Goal: Task Accomplishment & Management: Manage account settings

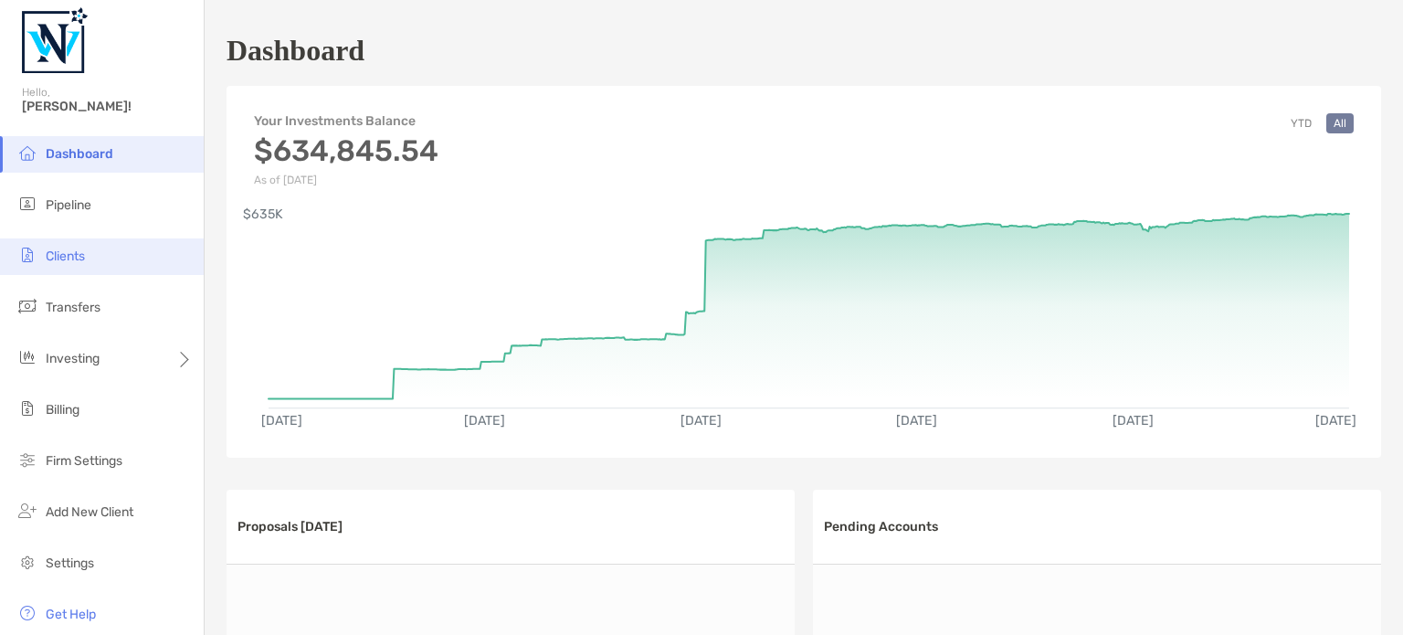
click at [64, 257] on span "Clients" at bounding box center [65, 256] width 39 height 16
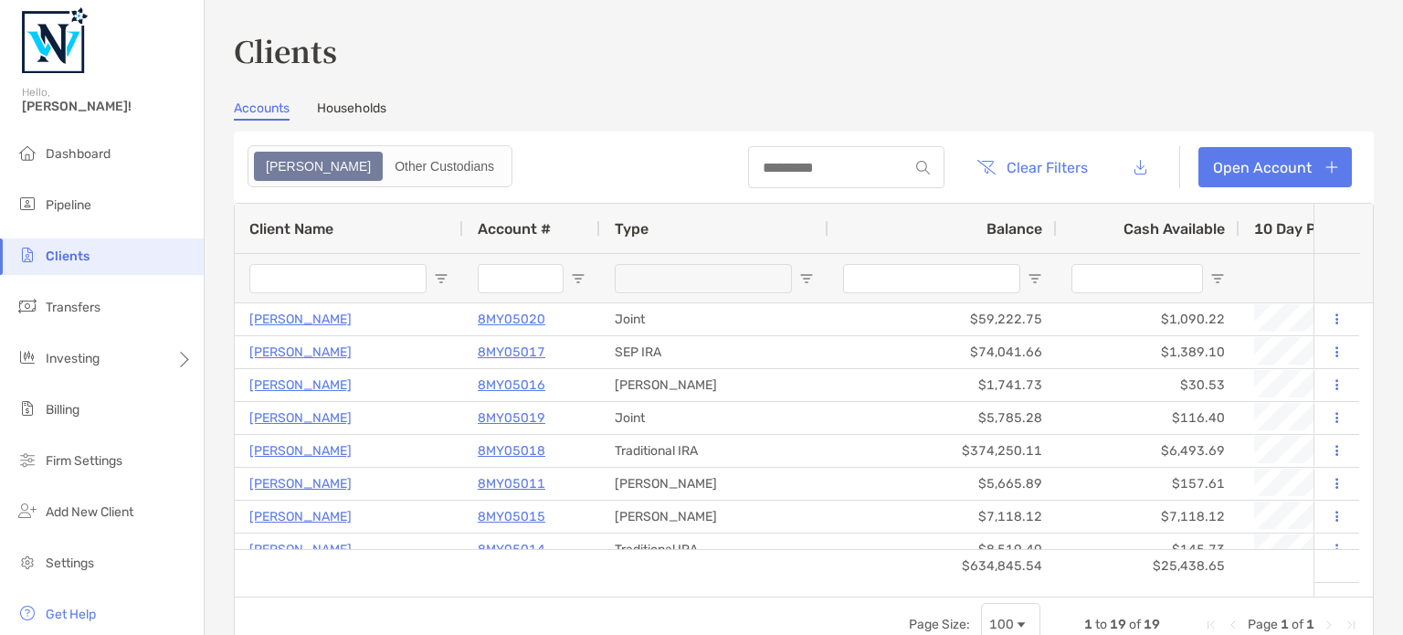
click at [361, 102] on link "Households" at bounding box center [351, 110] width 69 height 20
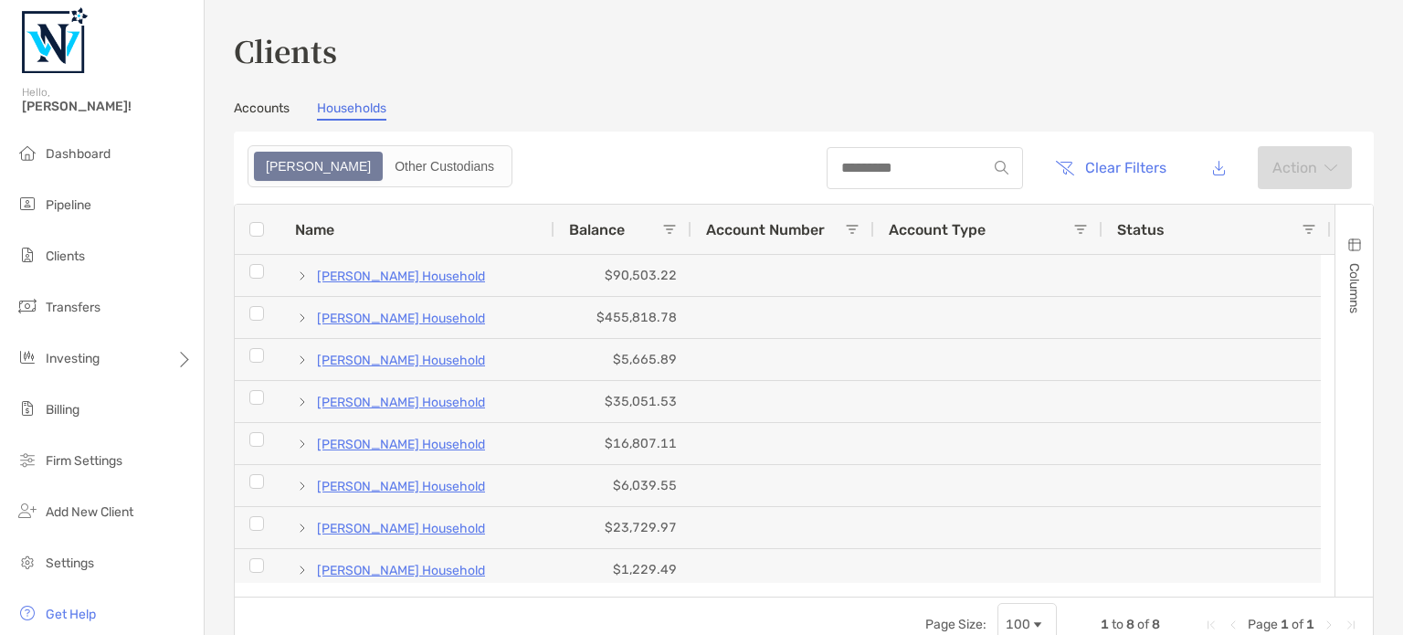
click at [246, 107] on link "Accounts" at bounding box center [262, 110] width 56 height 20
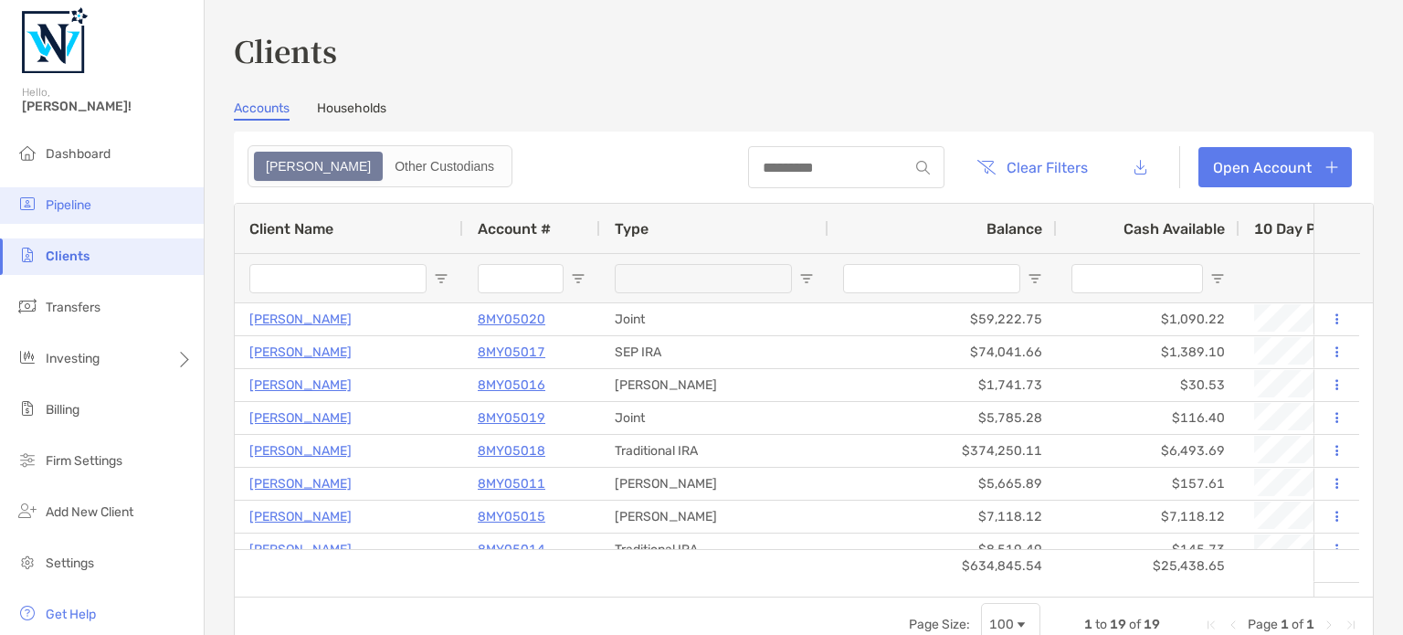
click at [71, 197] on span "Pipeline" at bounding box center [69, 205] width 46 height 16
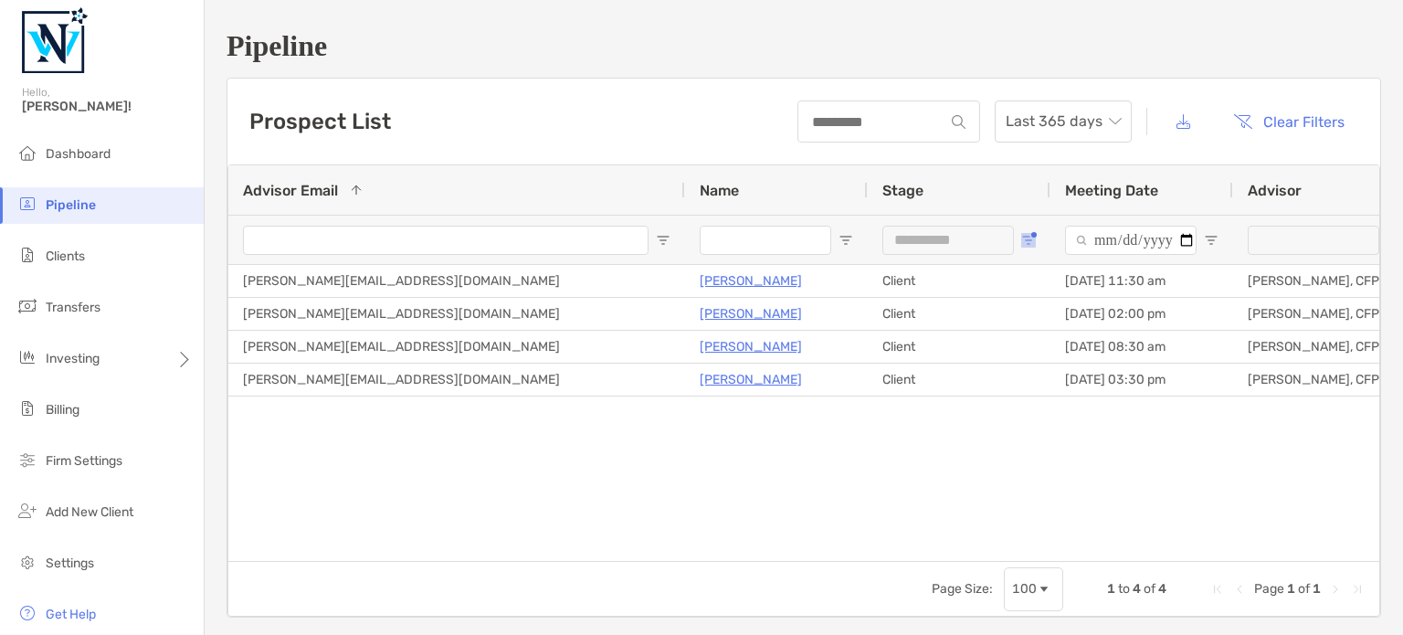
click at [1026, 234] on span "Open Filter Menu" at bounding box center [1028, 240] width 15 height 15
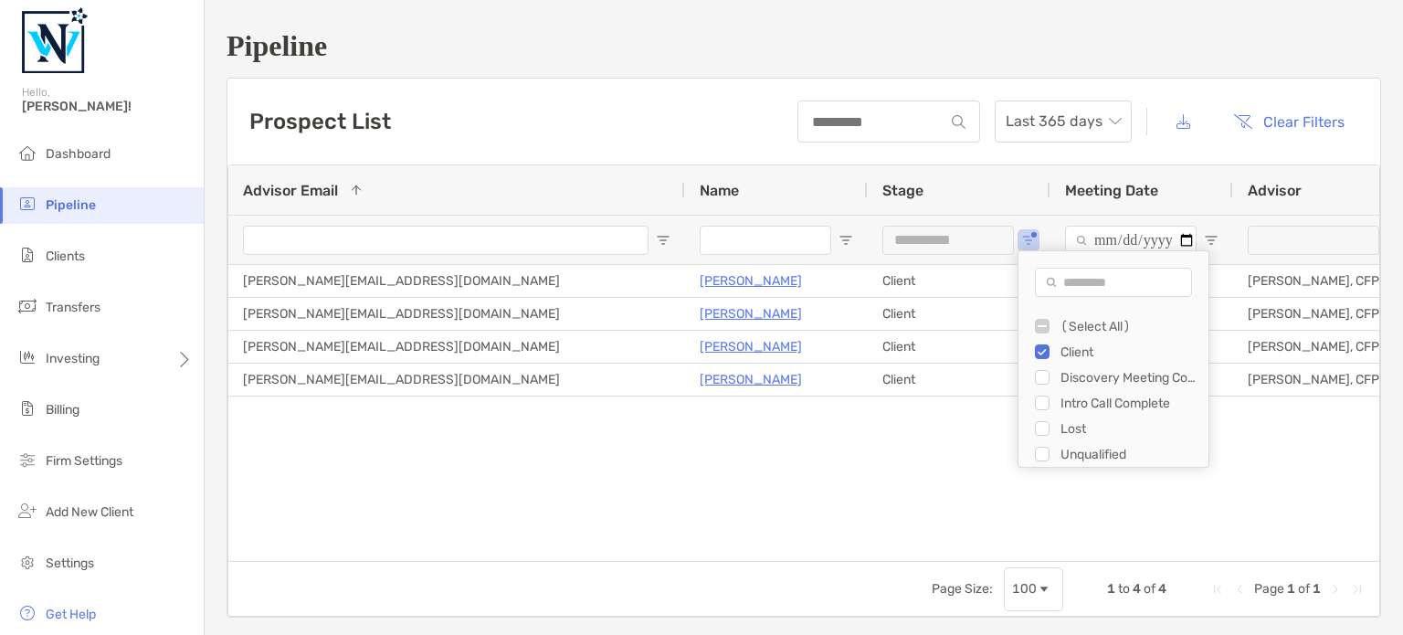
type input "**********"
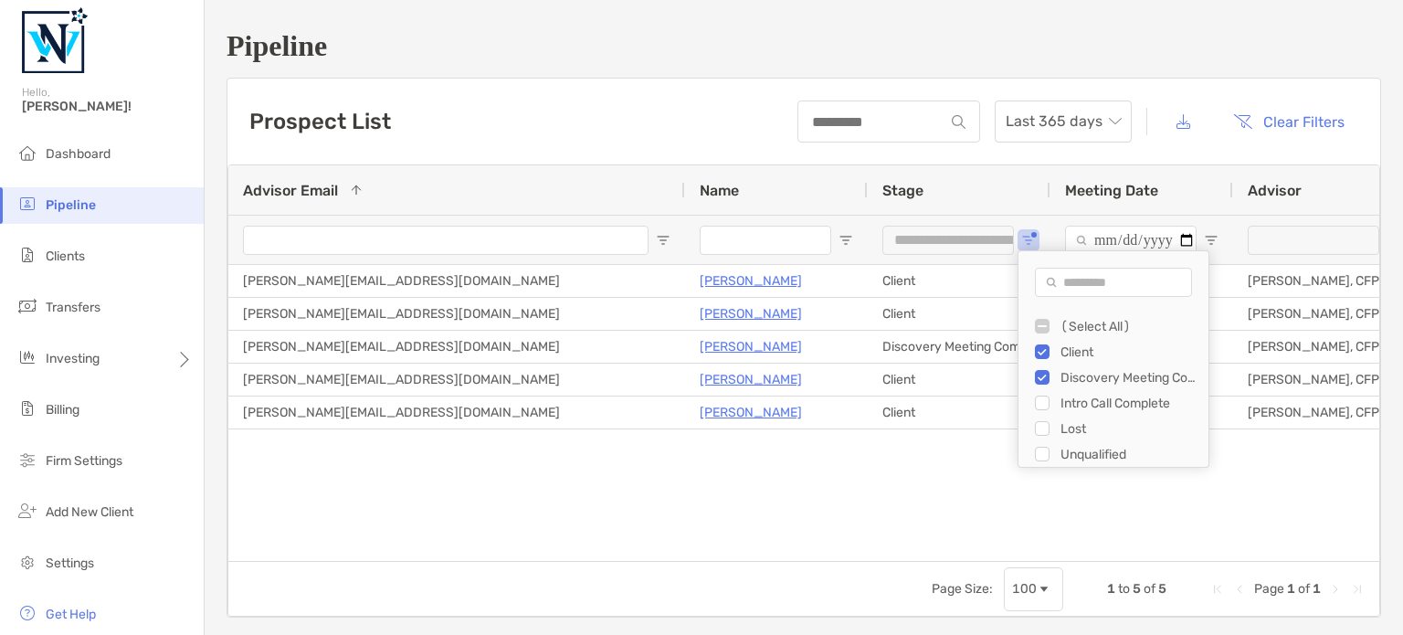
click at [855, 454] on div "Doug Johnson Client 07/03/2025 - 11:30 am Jeff Brainard, CFP® jeff@nwpplan.com …" at bounding box center [803, 406] width 1151 height 282
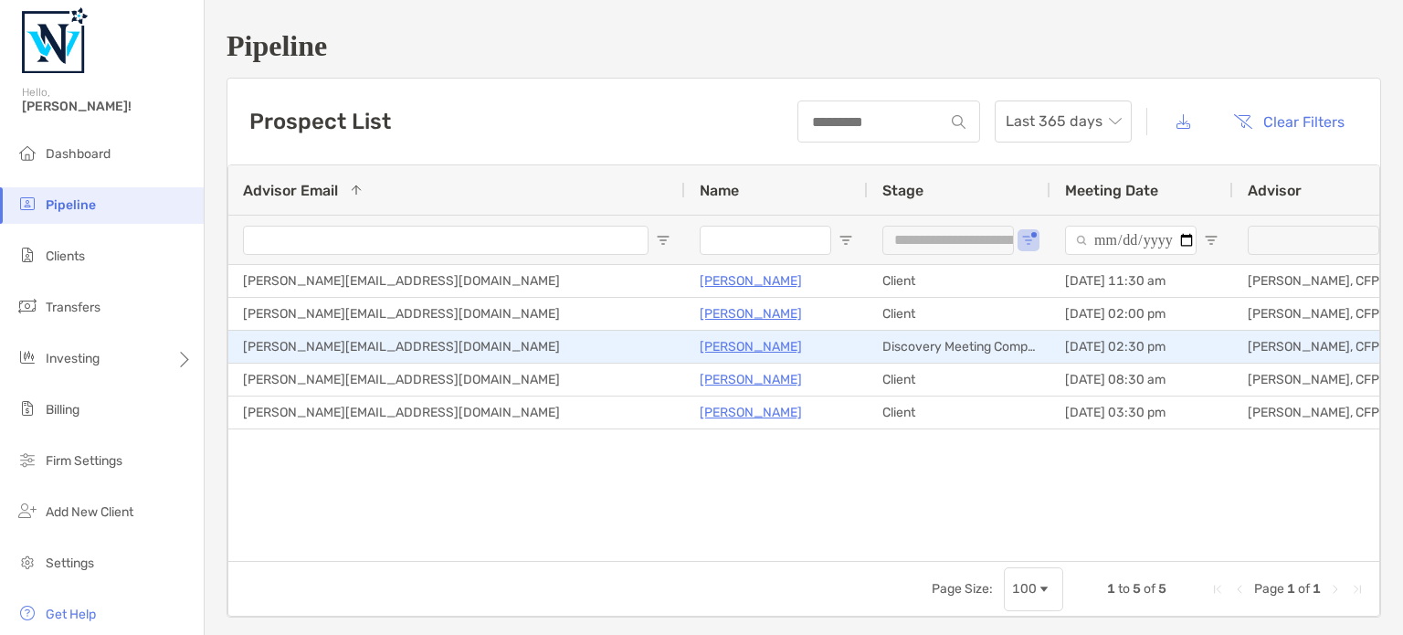
click at [745, 336] on p "[PERSON_NAME]" at bounding box center [751, 346] width 102 height 23
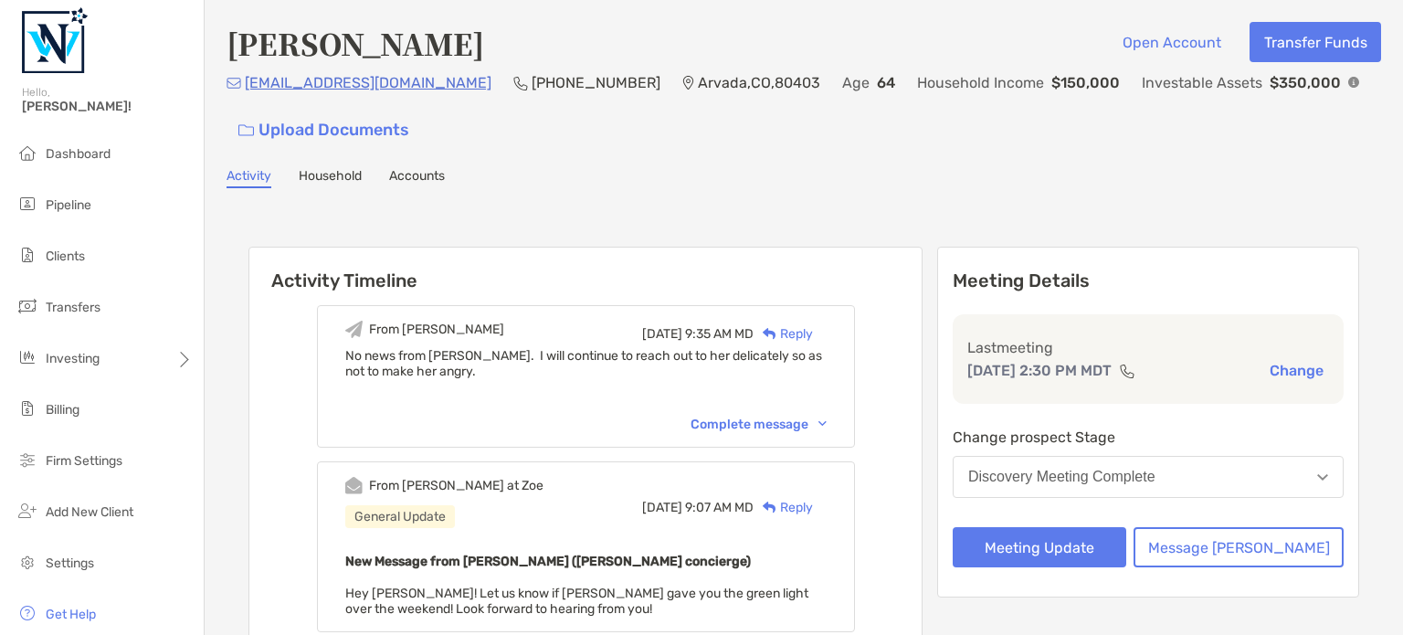
click at [1105, 470] on div "Discovery Meeting Complete" at bounding box center [1061, 477] width 187 height 16
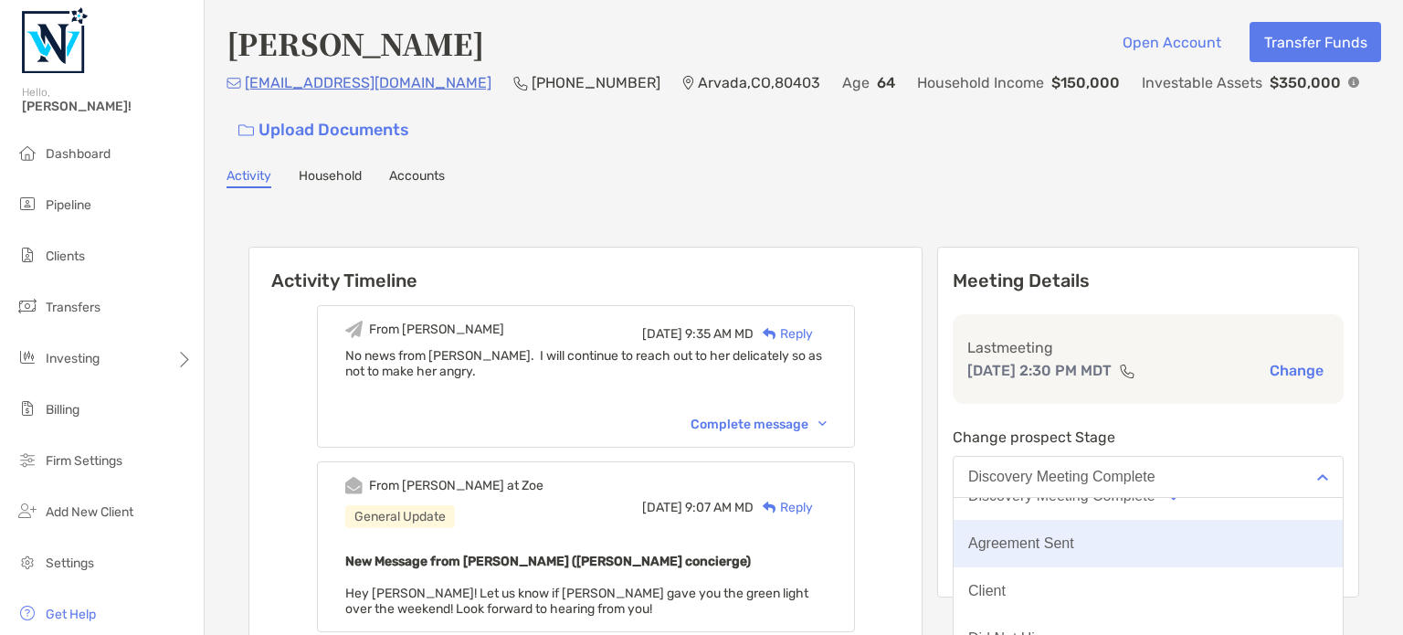
scroll to position [142, 0]
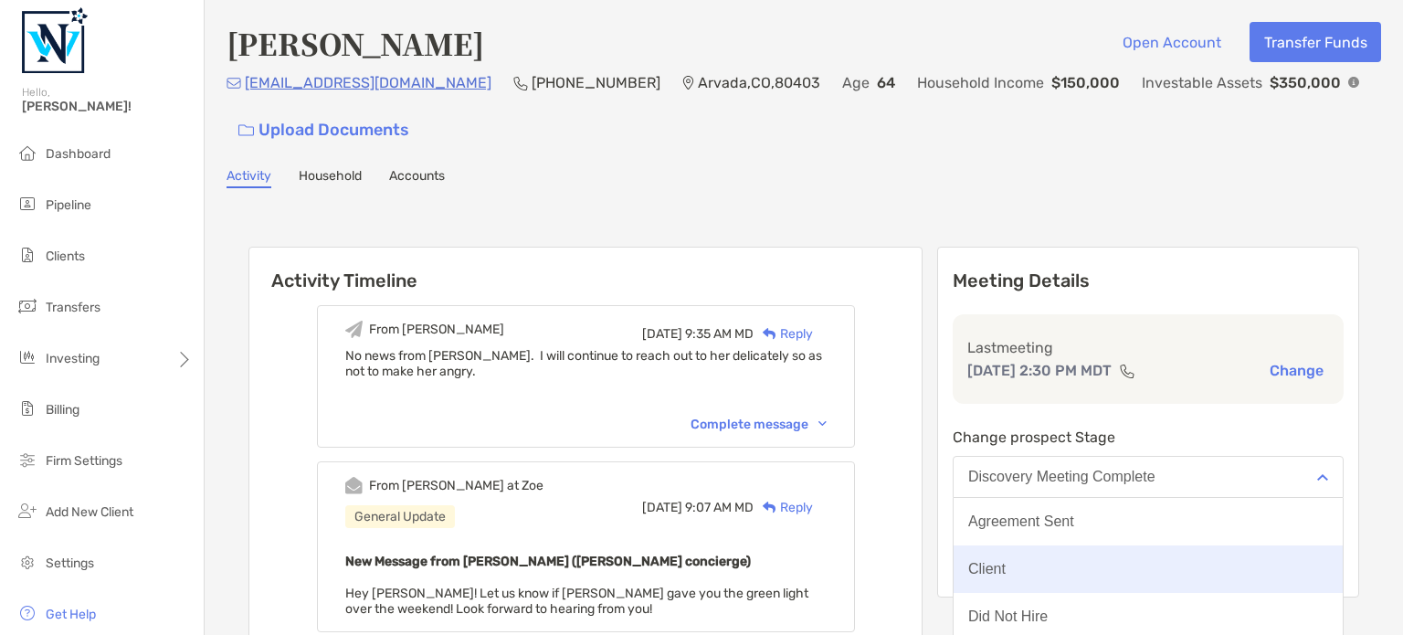
click at [1060, 570] on button "Client" at bounding box center [1147, 568] width 389 height 47
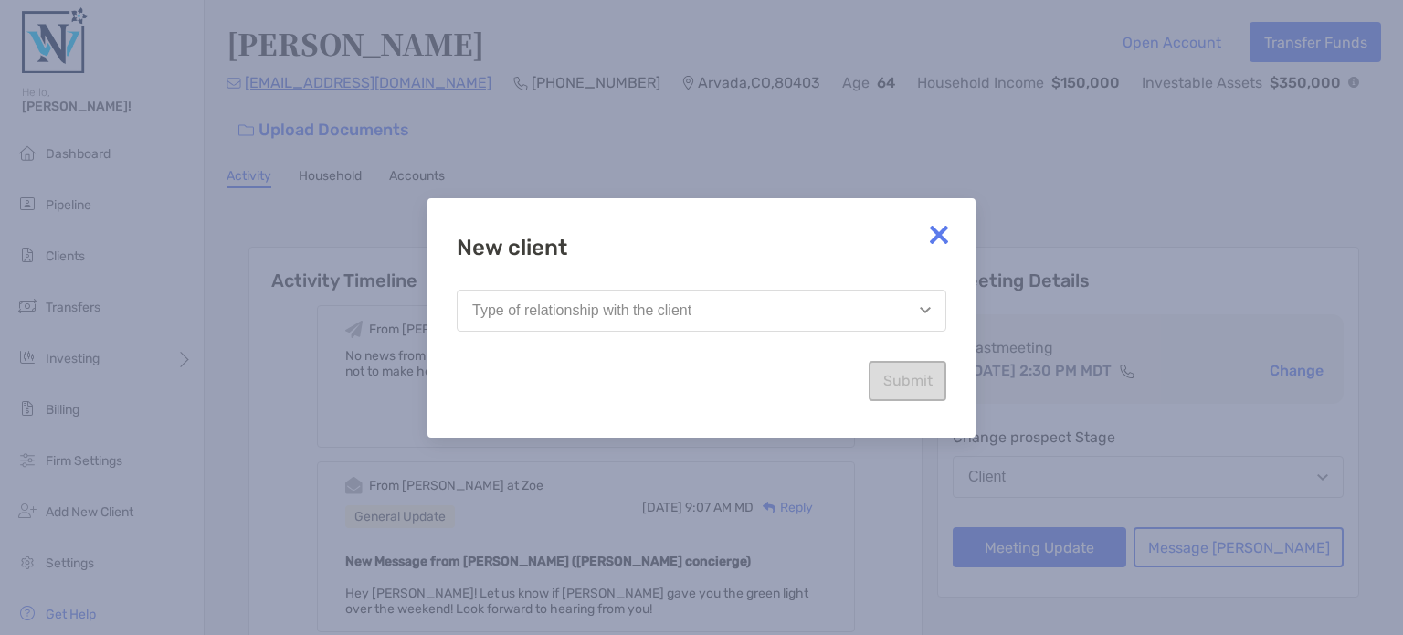
click at [564, 313] on div "Type of relationship with the client" at bounding box center [581, 310] width 219 height 16
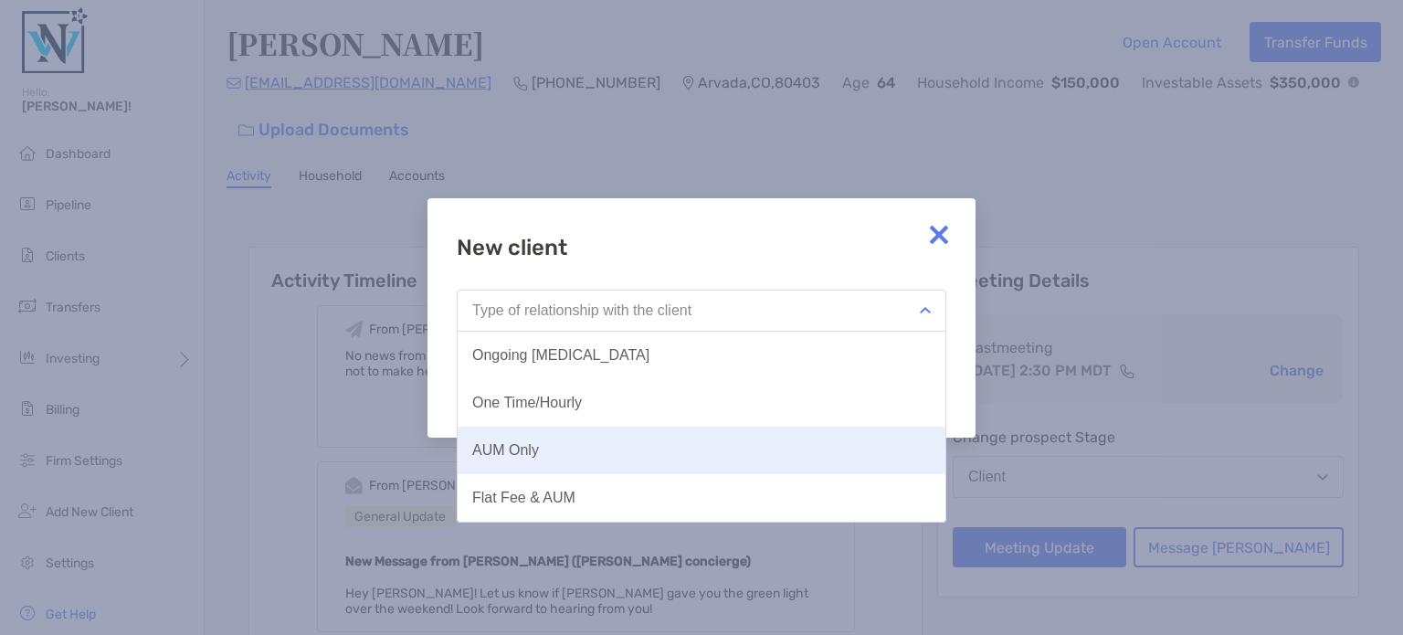
click at [548, 448] on button "AUM Only" at bounding box center [702, 450] width 488 height 47
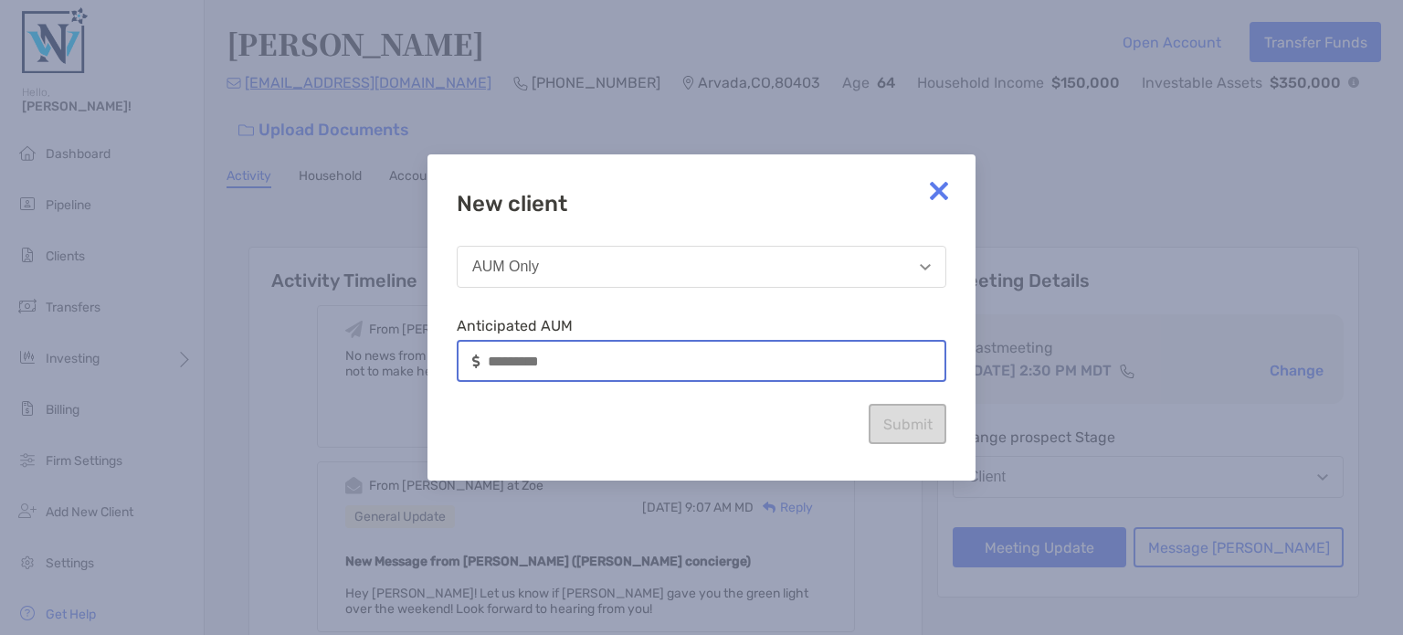
click at [522, 353] on input at bounding box center [716, 361] width 457 height 16
type input "*******"
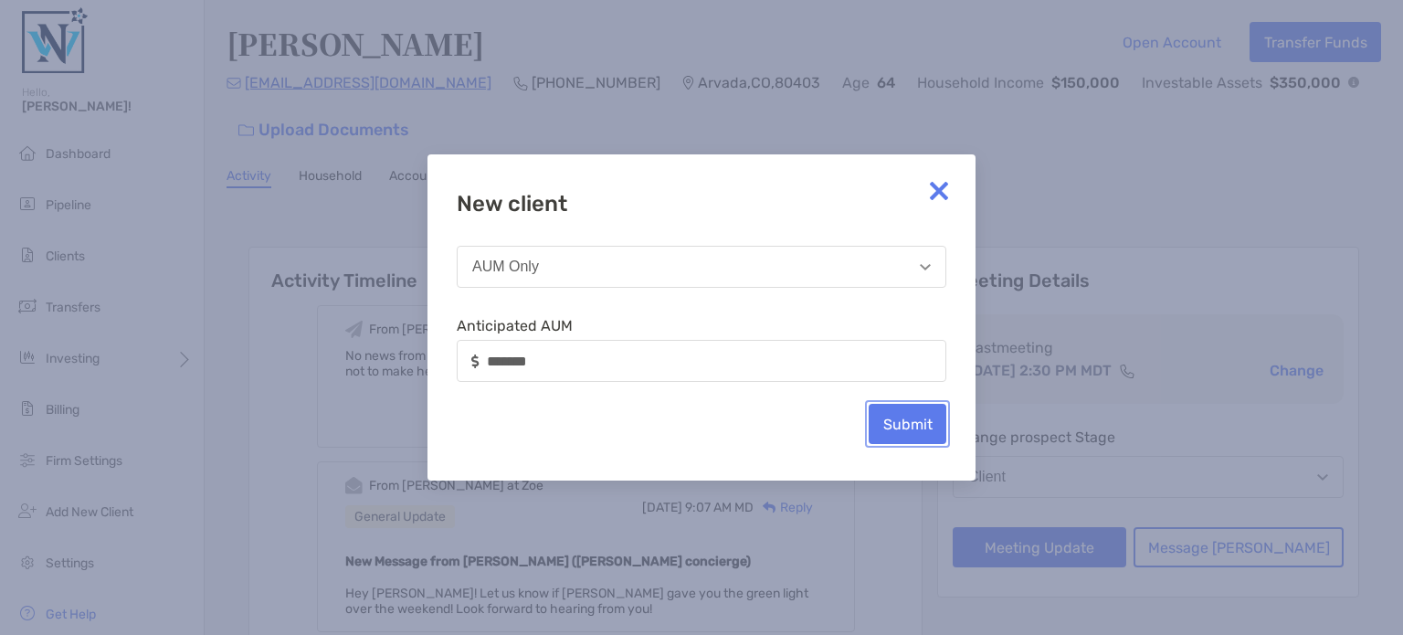
click at [899, 407] on button "Submit" at bounding box center [908, 424] width 78 height 40
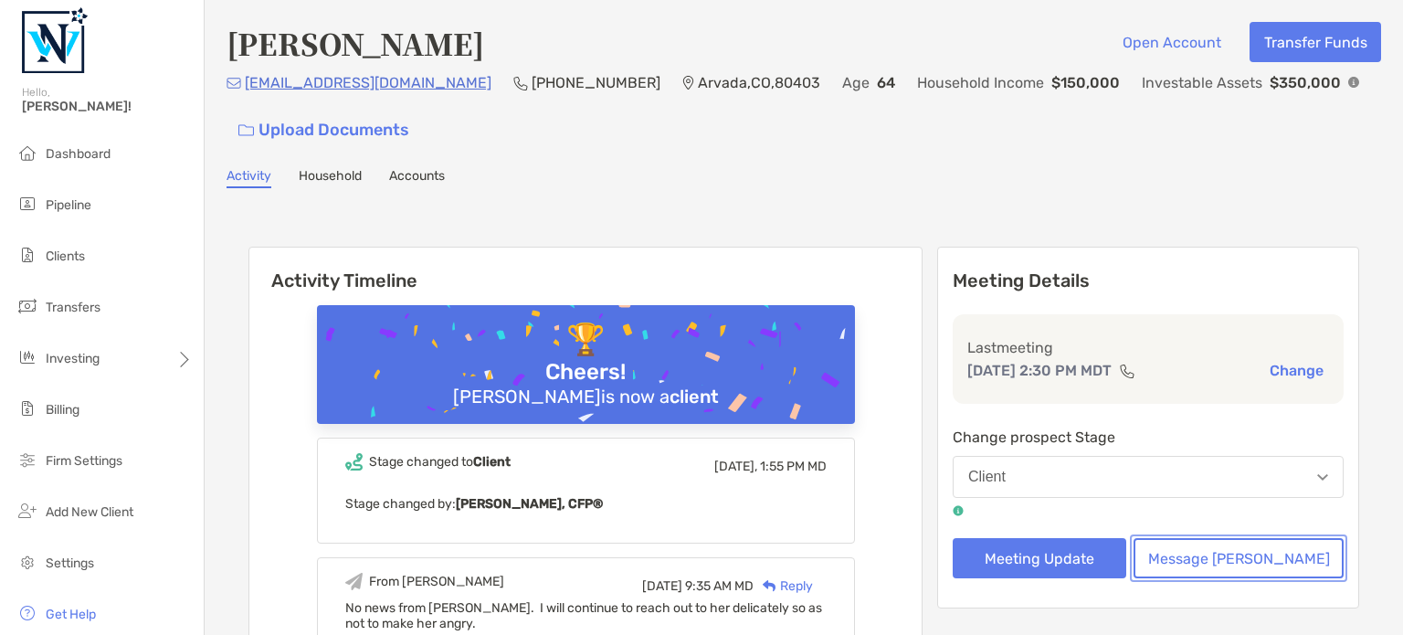
click at [1223, 547] on button "Message Zoe" at bounding box center [1238, 558] width 210 height 40
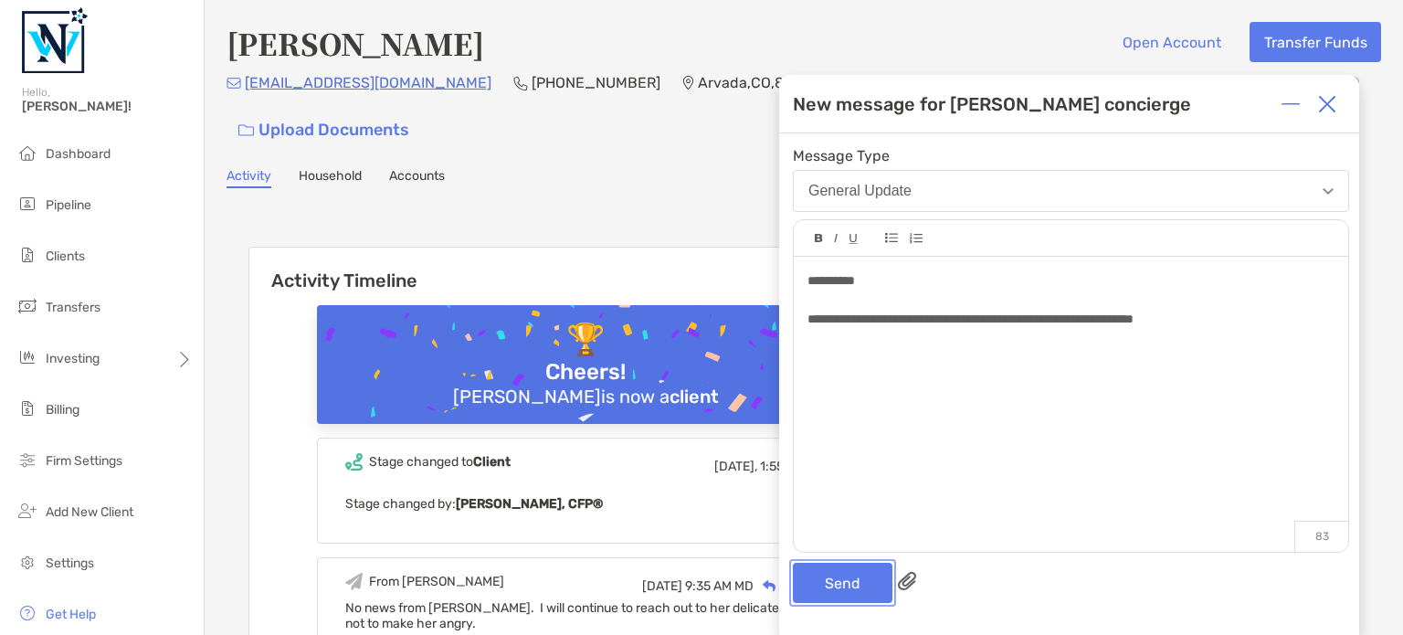
click at [861, 581] on button "Send" at bounding box center [843, 583] width 100 height 40
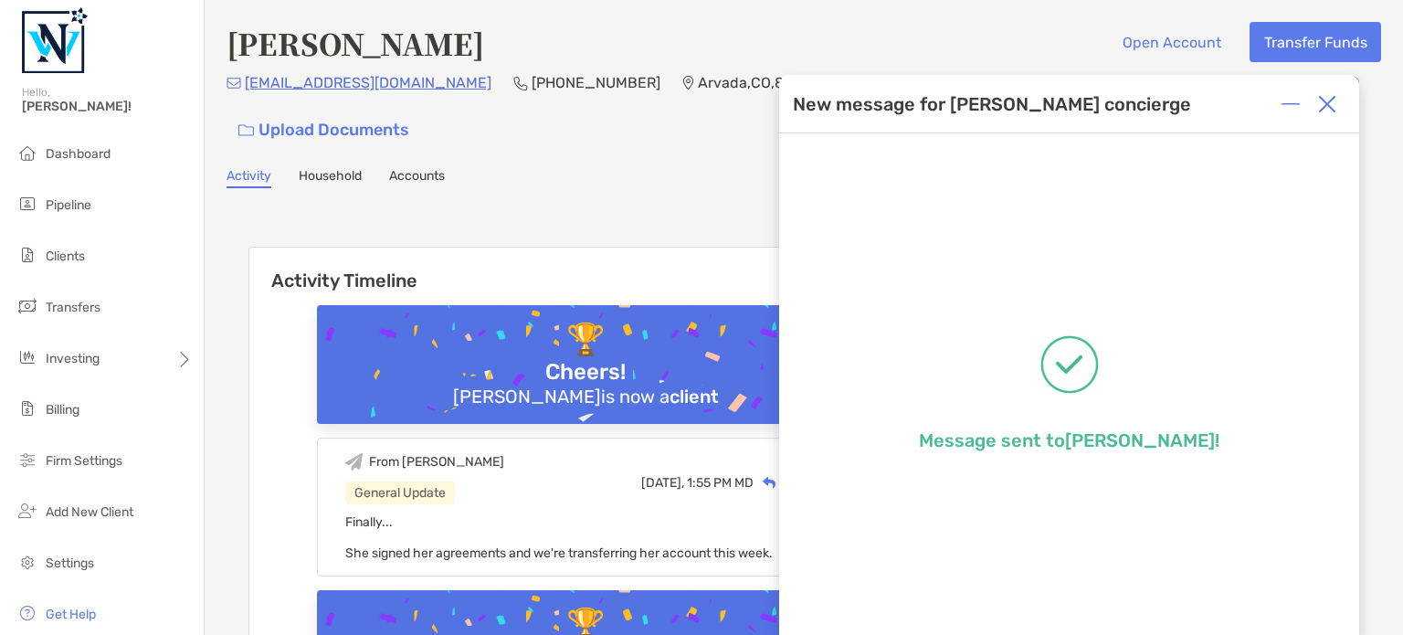
click at [1330, 100] on img at bounding box center [1327, 104] width 18 height 18
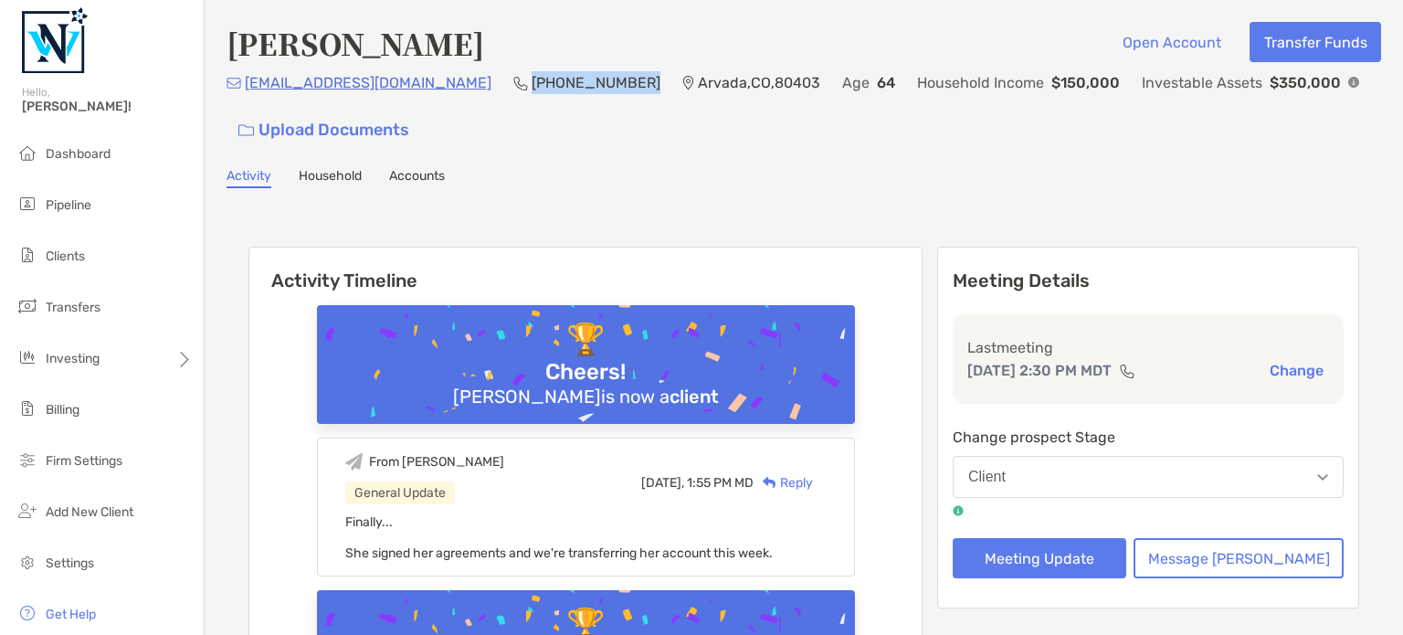
drag, startPoint x: 456, startPoint y: 79, endPoint x: 554, endPoint y: 82, distance: 98.7
click at [554, 82] on p "[PHONE_NUMBER]" at bounding box center [596, 82] width 129 height 23
copy p "[PHONE_NUMBER]"
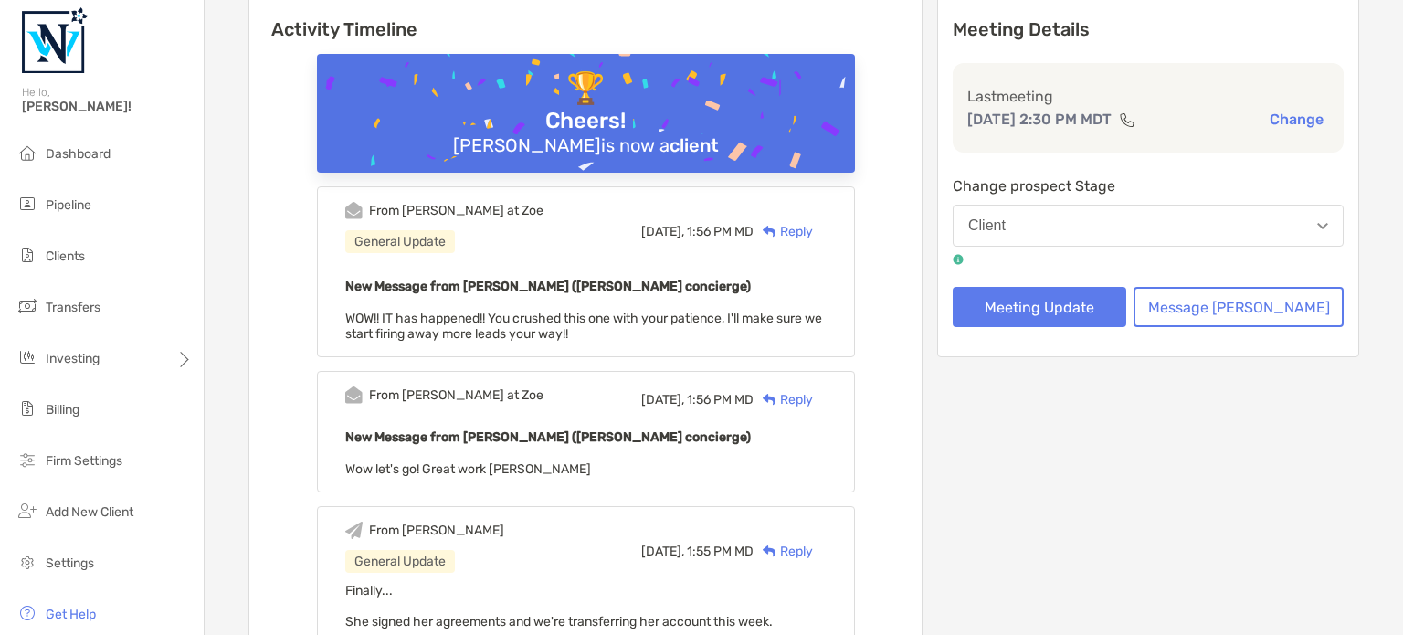
scroll to position [0, 0]
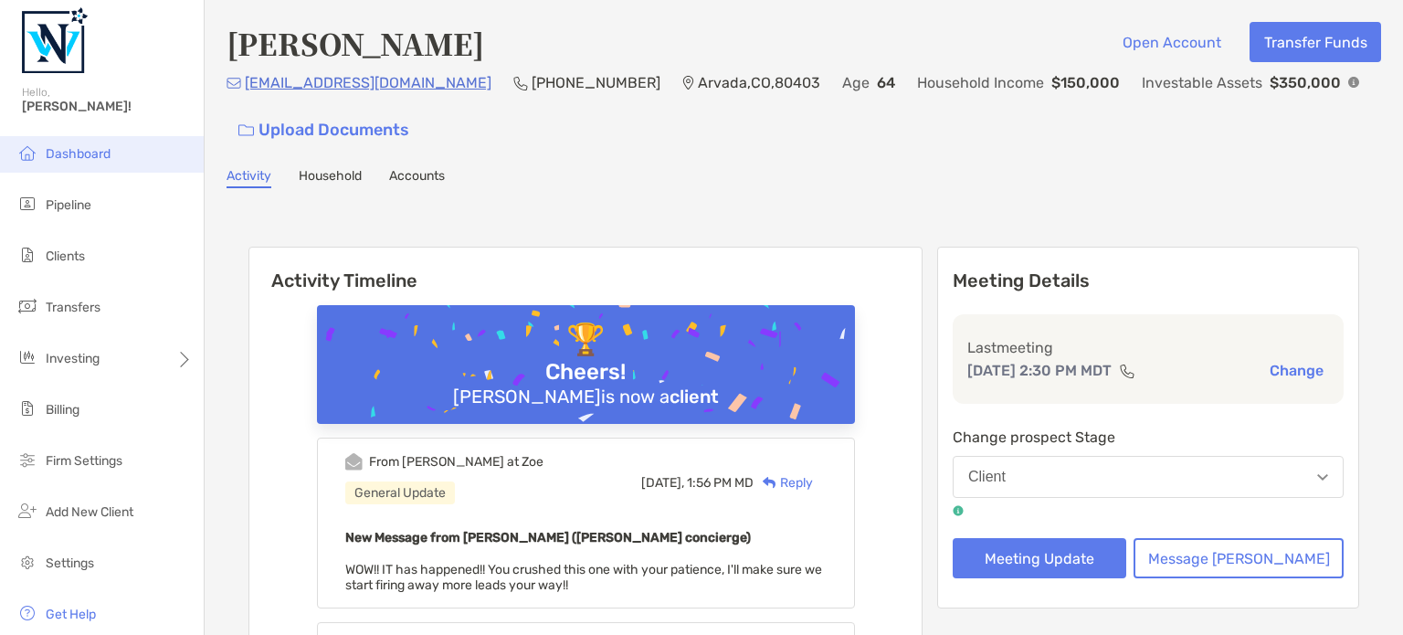
click at [64, 154] on span "Dashboard" at bounding box center [78, 154] width 65 height 16
